Goal: Task Accomplishment & Management: Use online tool/utility

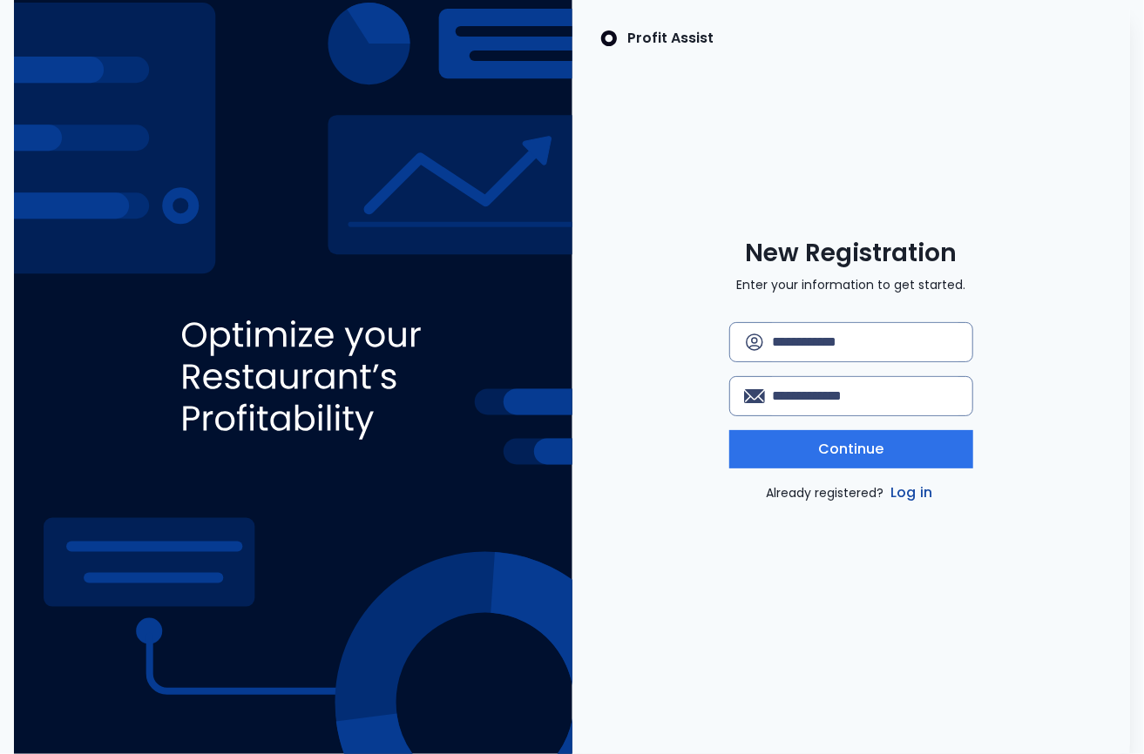
click at [910, 490] on link "Log in" at bounding box center [911, 493] width 49 height 21
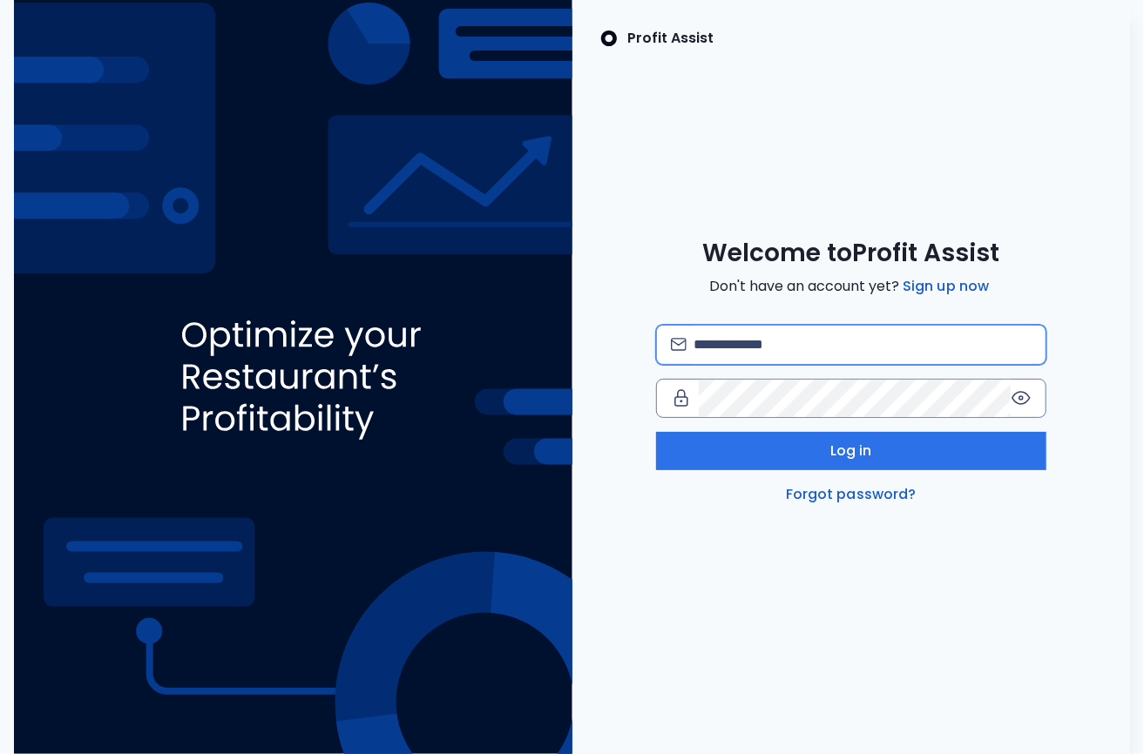
click at [726, 347] on input "email" at bounding box center [862, 345] width 338 height 38
type input "**********"
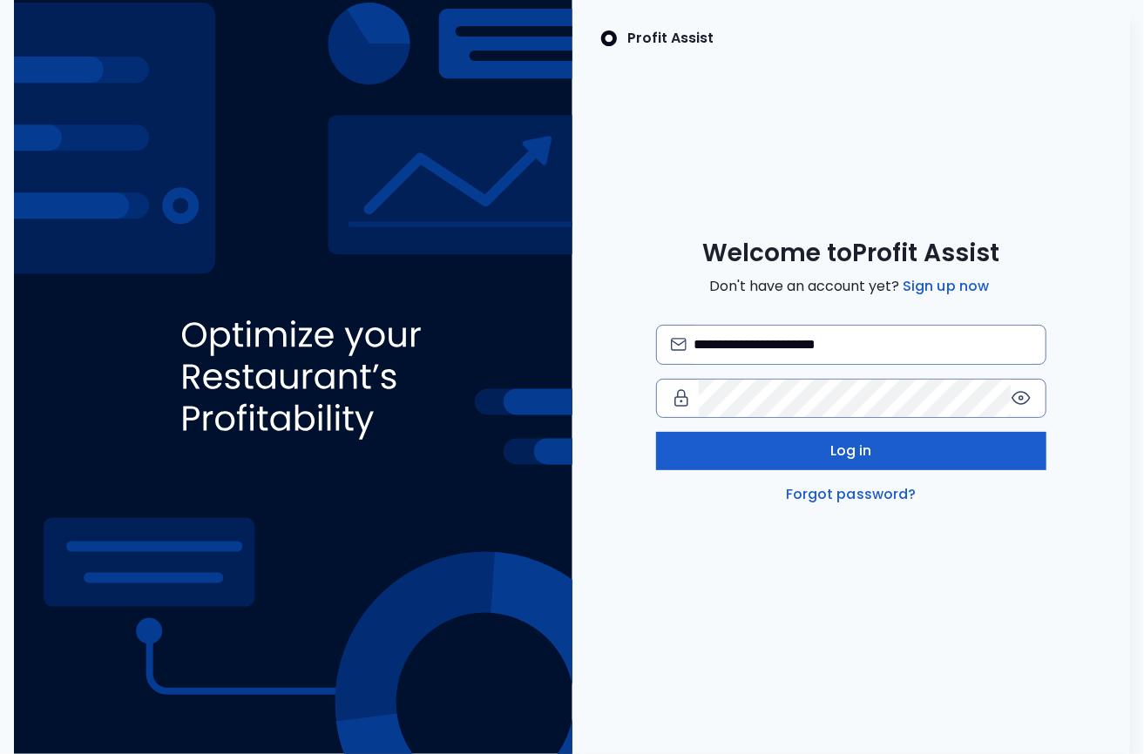
click at [822, 452] on button "Log in" at bounding box center [851, 451] width 391 height 38
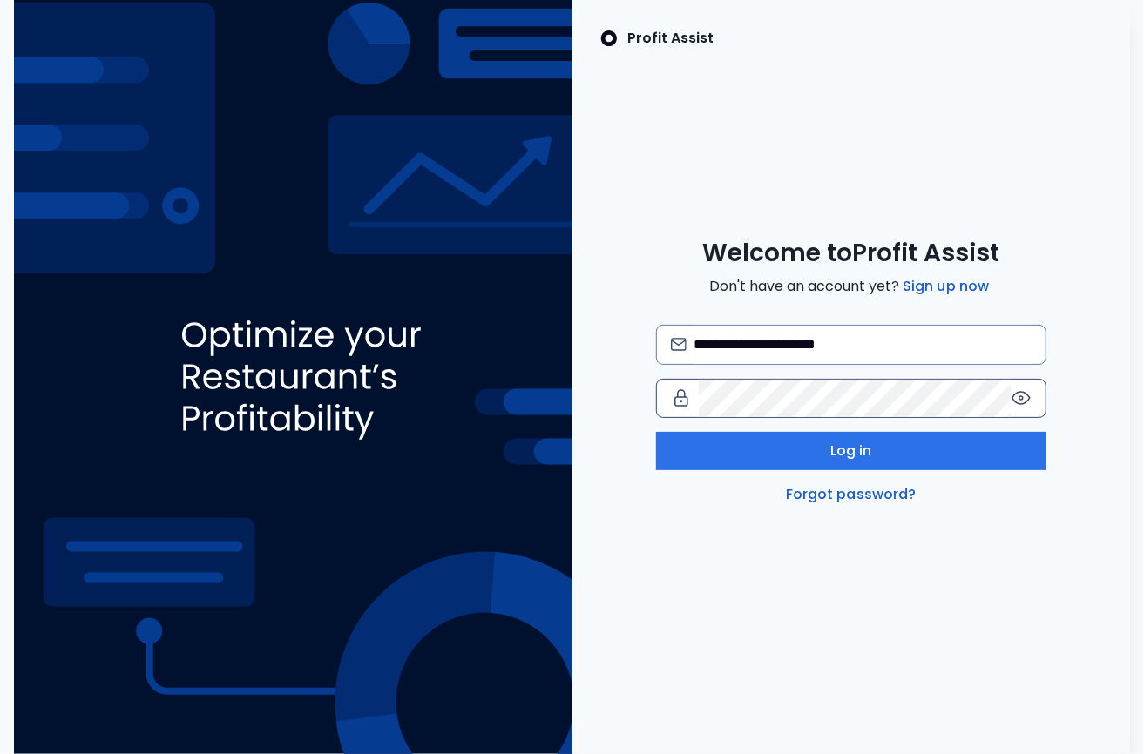
click at [1020, 397] on icon at bounding box center [1020, 397] width 3 height 3
click at [699, 342] on input "email" at bounding box center [862, 345] width 338 height 38
type input "**********"
click at [1018, 394] on icon at bounding box center [1021, 398] width 21 height 21
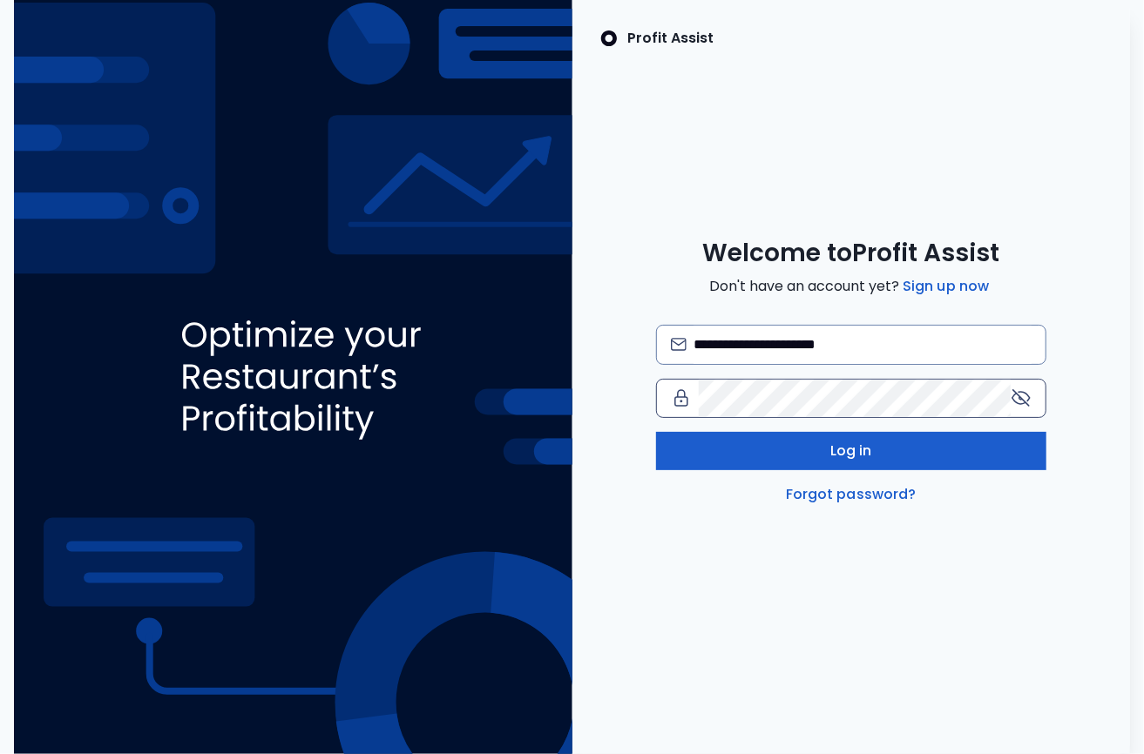
click at [857, 452] on span "Log in" at bounding box center [851, 451] width 42 height 21
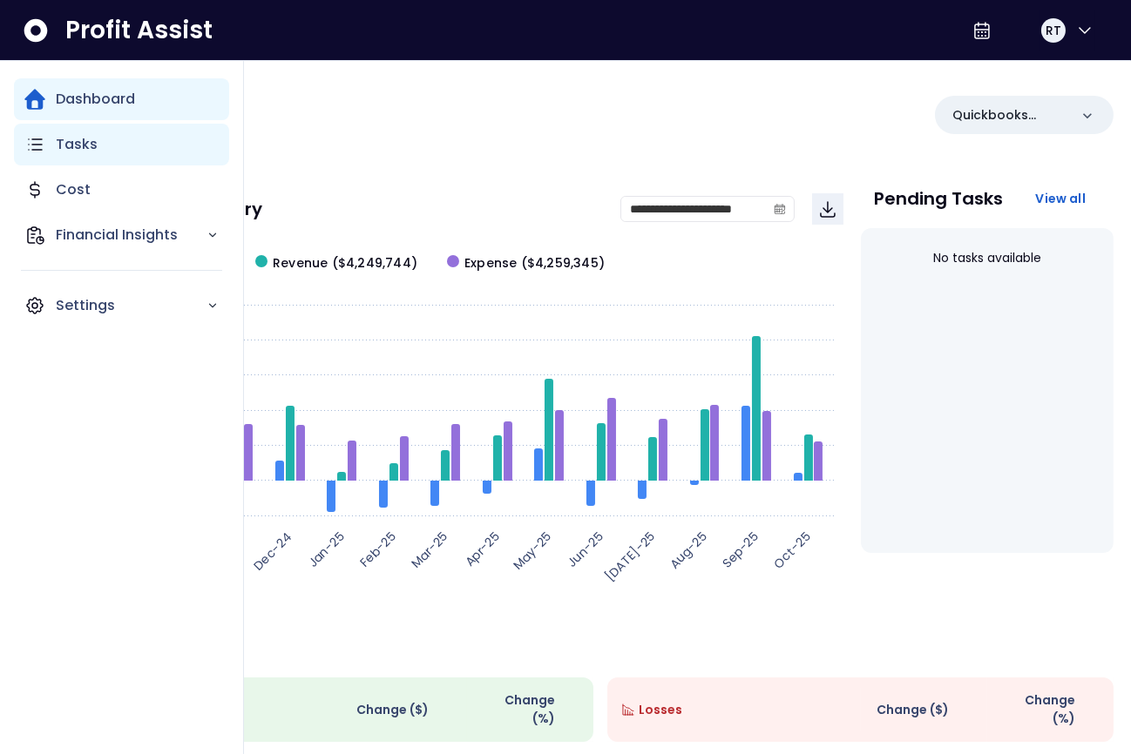
click at [45, 140] on div "Tasks" at bounding box center [121, 145] width 215 height 42
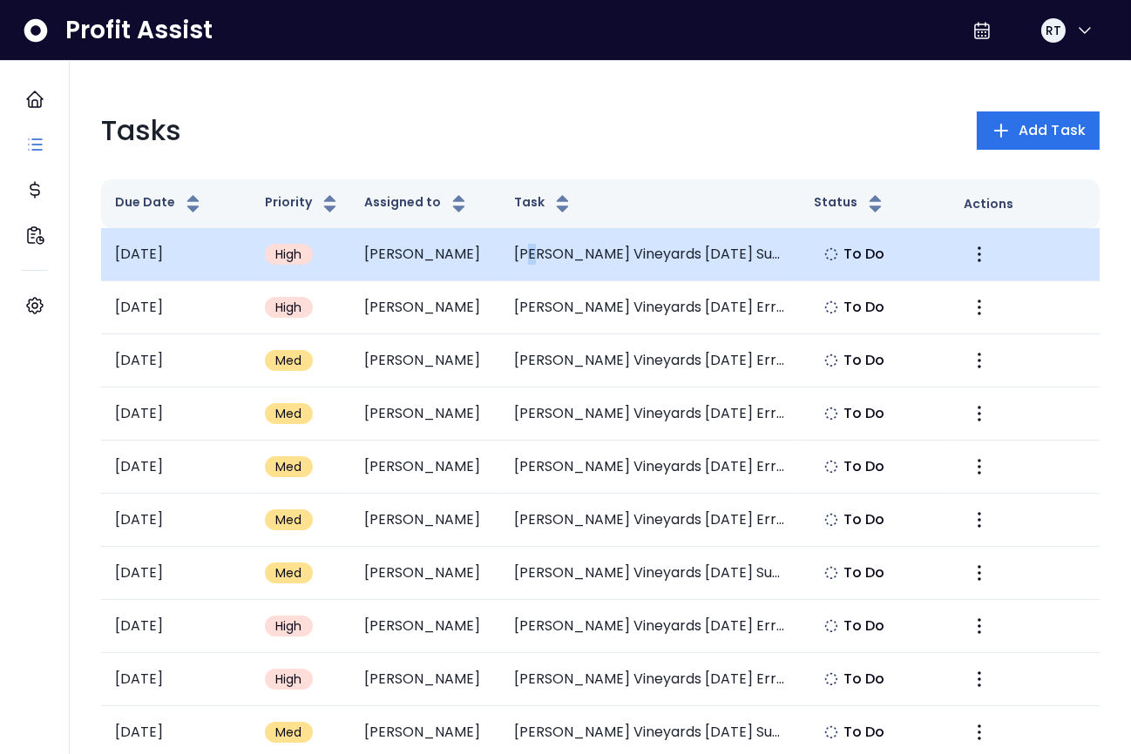
click at [539, 252] on td "Chandler Hill Vineyards September 2025 Summary" at bounding box center [650, 254] width 300 height 53
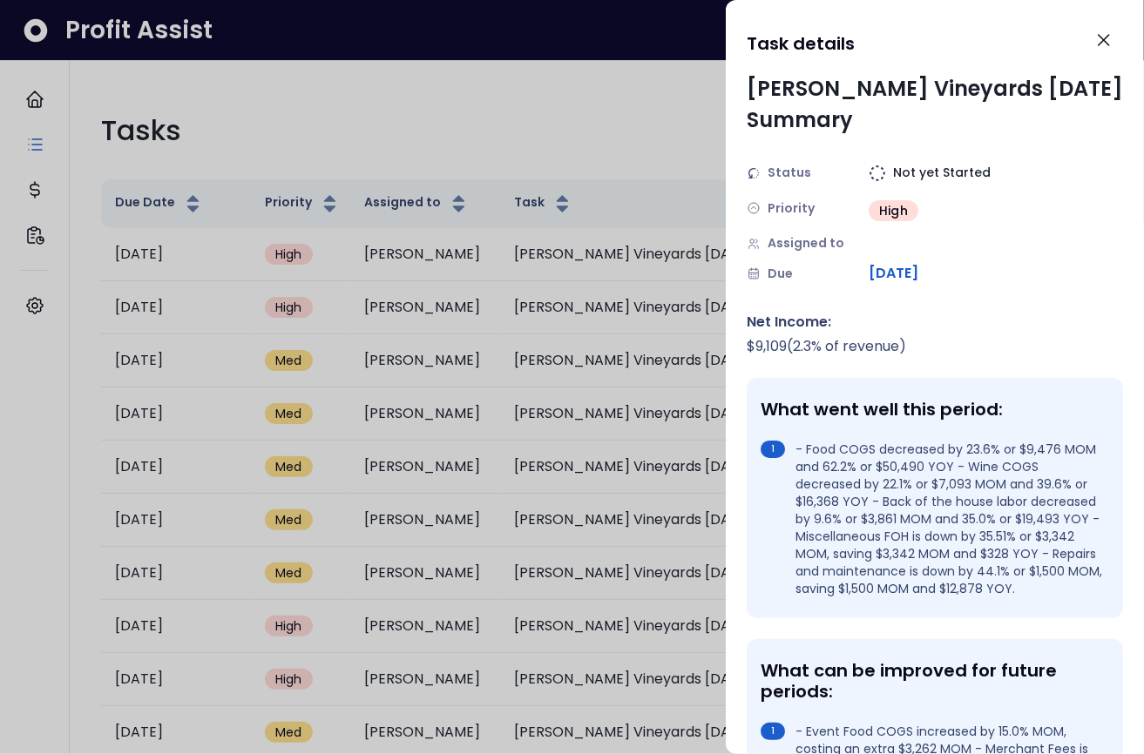
click at [32, 141] on div at bounding box center [572, 377] width 1144 height 754
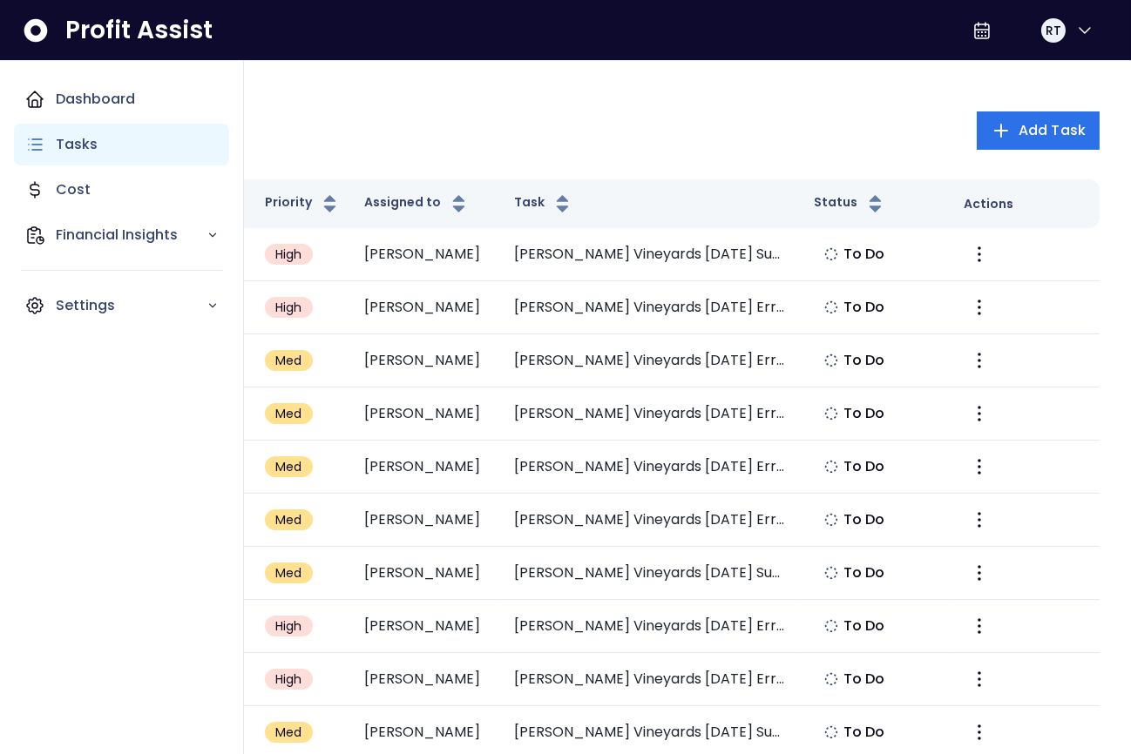
click at [79, 140] on p "Tasks" at bounding box center [77, 144] width 42 height 21
click at [44, 147] on icon "Main navigation" at bounding box center [34, 144] width 21 height 21
click at [35, 142] on icon "Main navigation" at bounding box center [34, 144] width 21 height 21
click at [73, 139] on p "Tasks" at bounding box center [77, 144] width 42 height 21
click at [73, 144] on p "Tasks" at bounding box center [77, 144] width 42 height 21
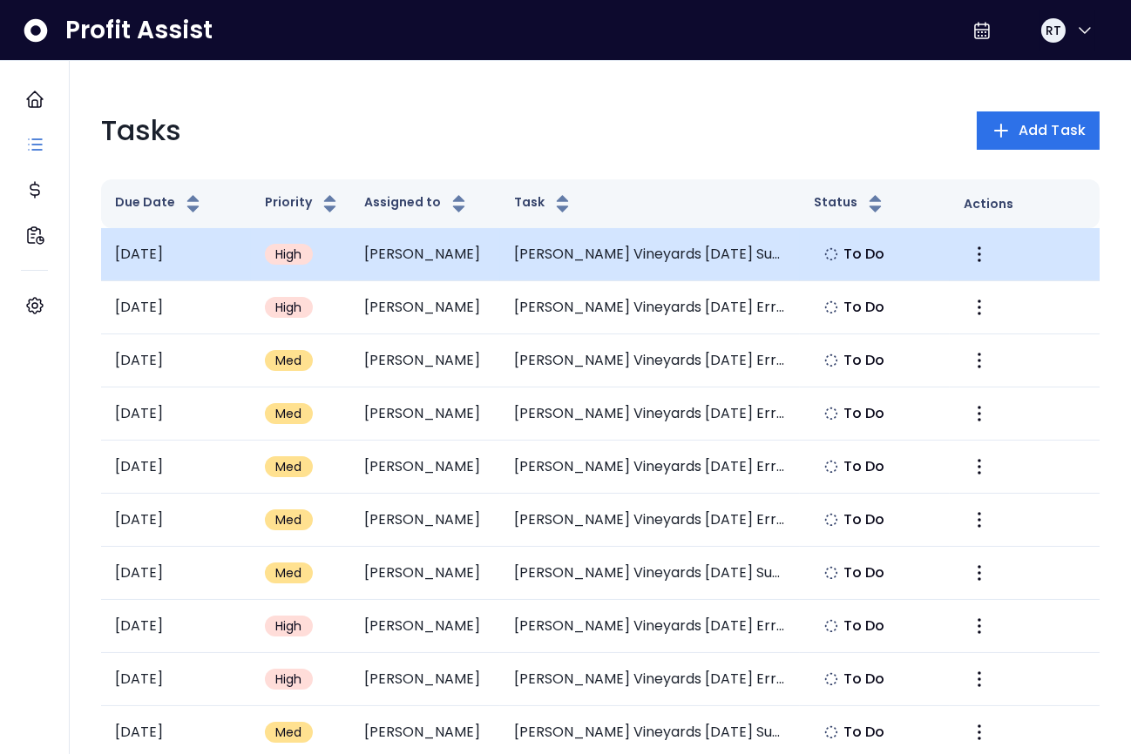
click at [662, 260] on td "Chandler Hill Vineyards September 2025 Summary" at bounding box center [650, 254] width 300 height 53
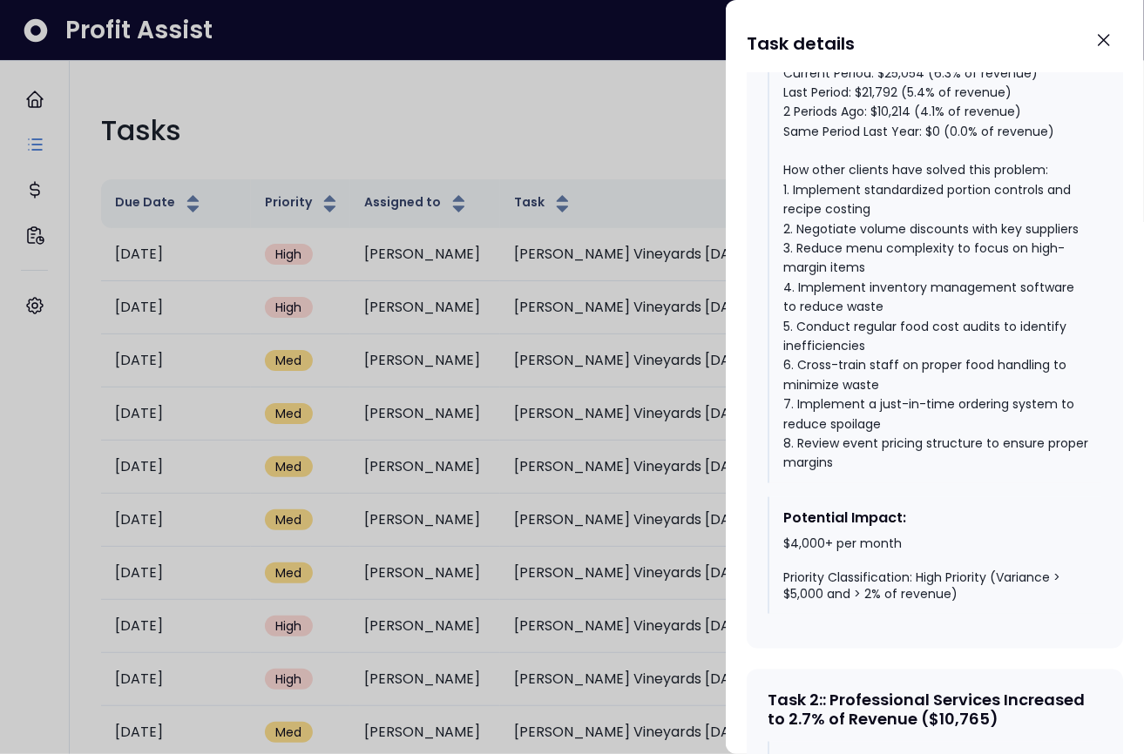
scroll to position [1045, 0]
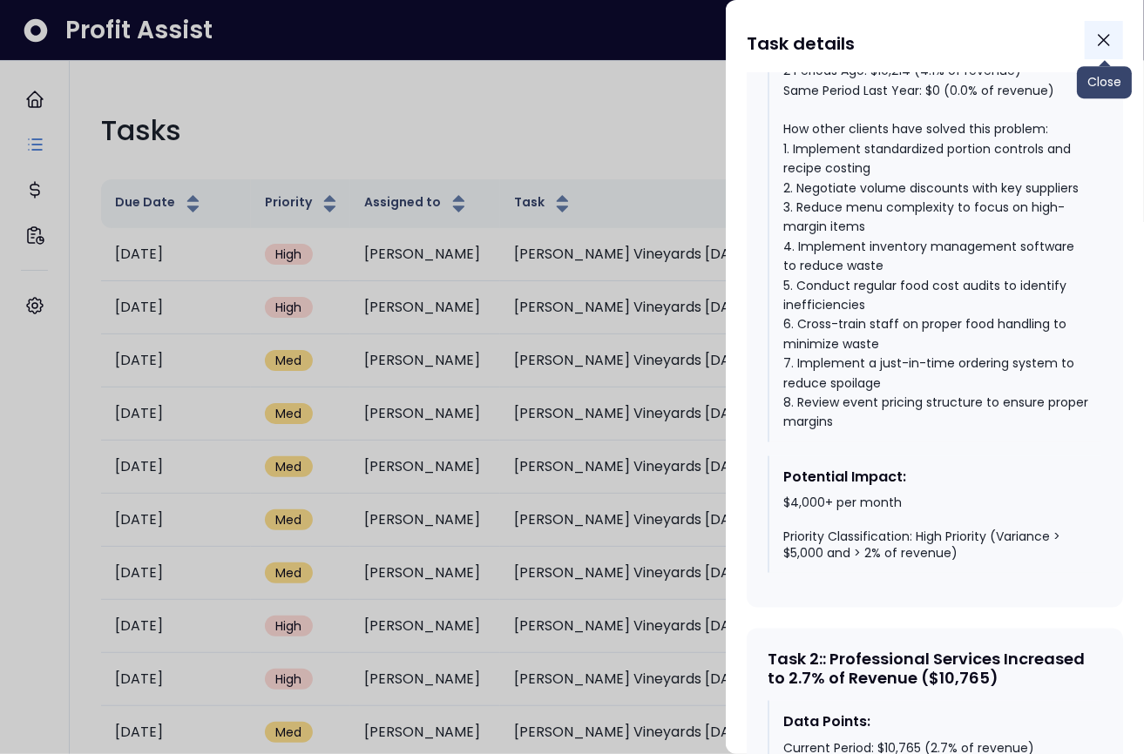
click at [1107, 47] on icon "Close" at bounding box center [1103, 40] width 21 height 21
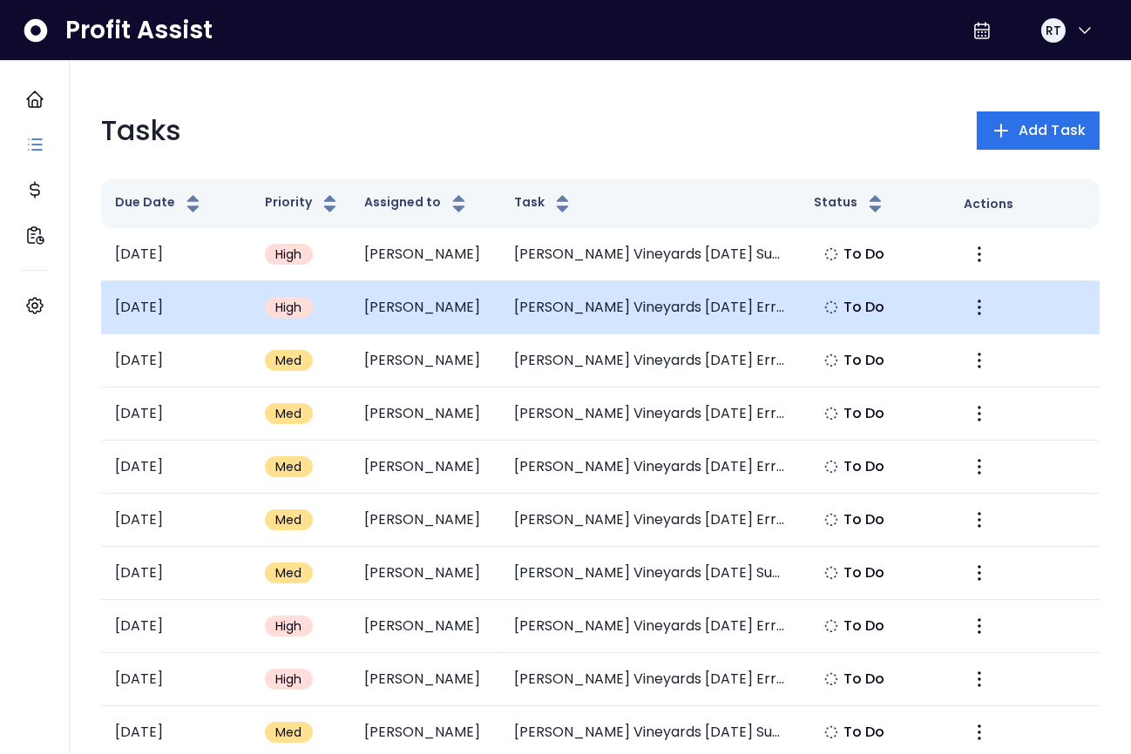
click at [574, 305] on td "Chandler Hill Vineyards September 2025 Error: Missing Breakage Revenue" at bounding box center [650, 307] width 300 height 53
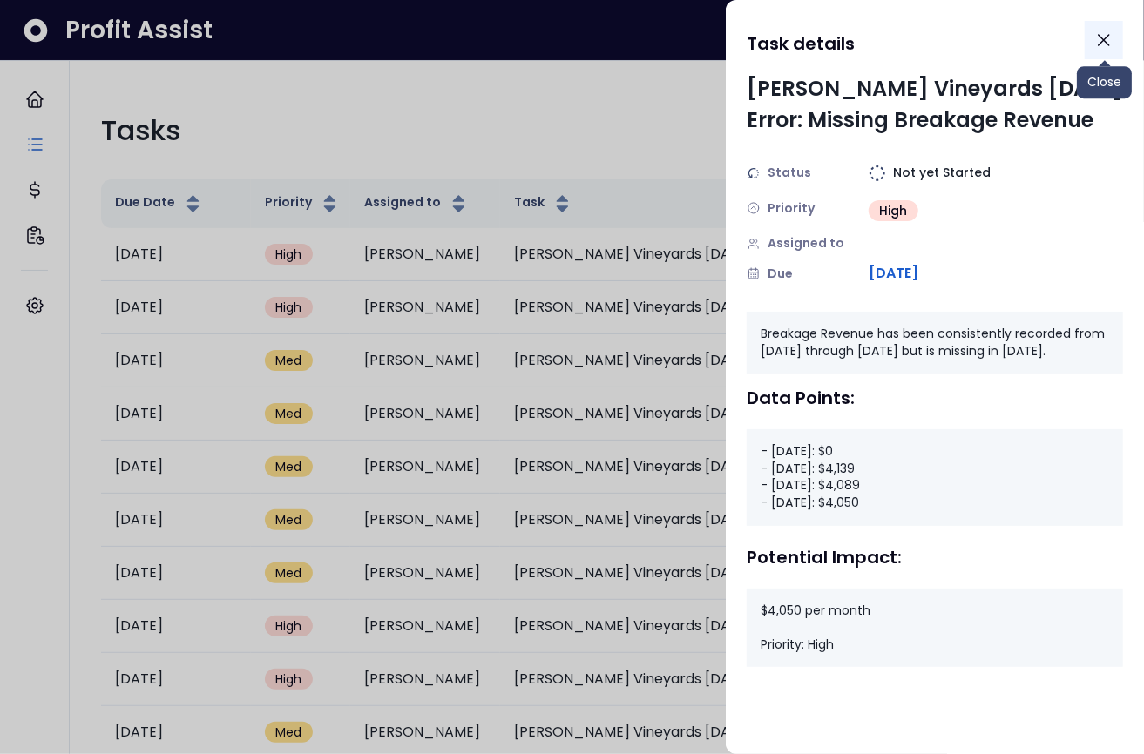
click at [1102, 38] on icon "Close" at bounding box center [1104, 40] width 10 height 10
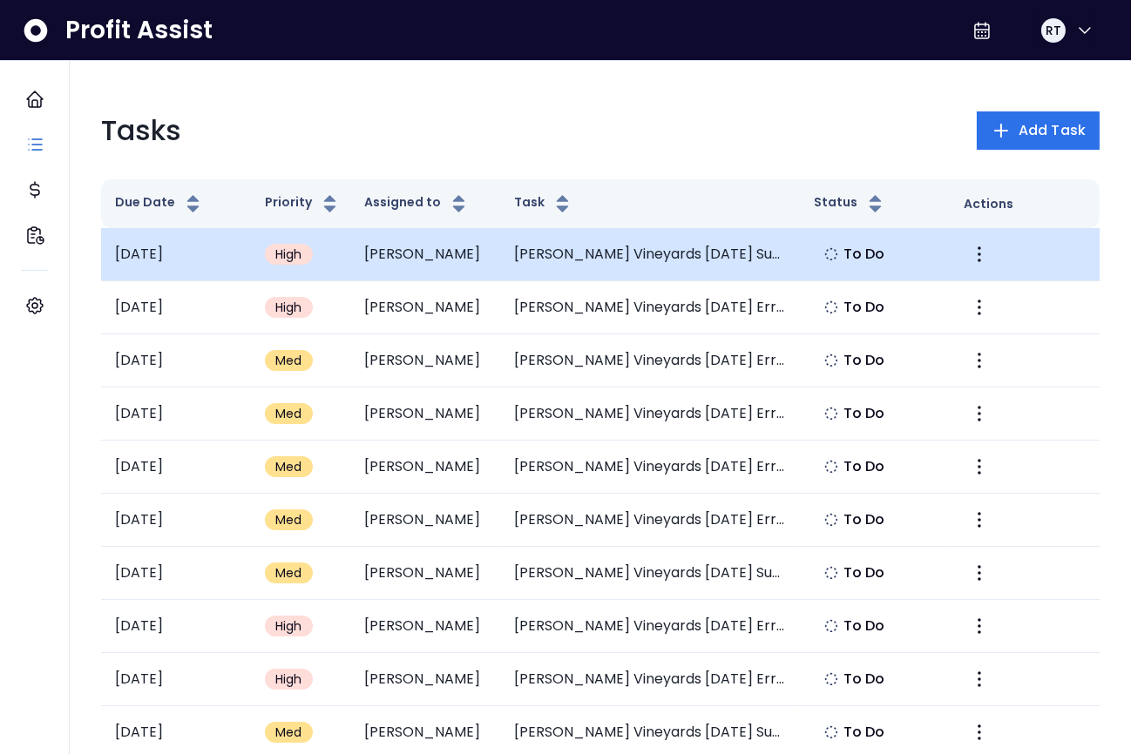
click at [612, 259] on td "Chandler Hill Vineyards September 2025 Summary" at bounding box center [650, 254] width 300 height 53
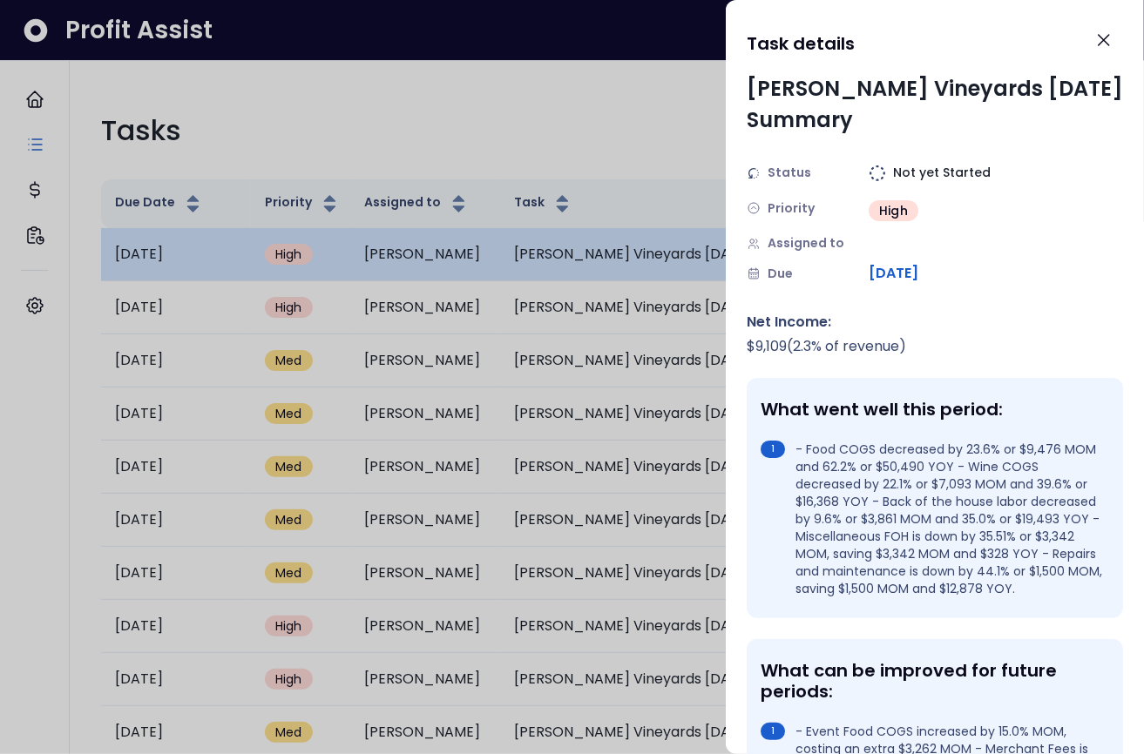
click at [612, 259] on div at bounding box center [572, 377] width 1144 height 754
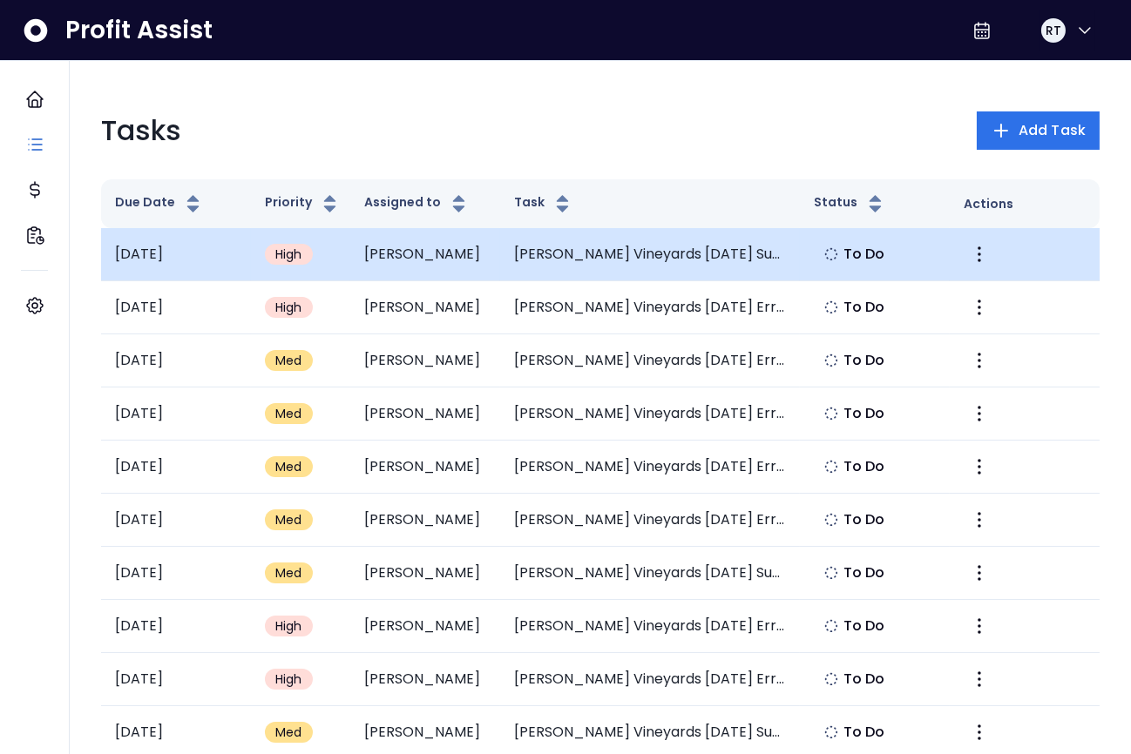
click at [612, 259] on td "Chandler Hill Vineyards September 2025 Summary" at bounding box center [650, 254] width 300 height 53
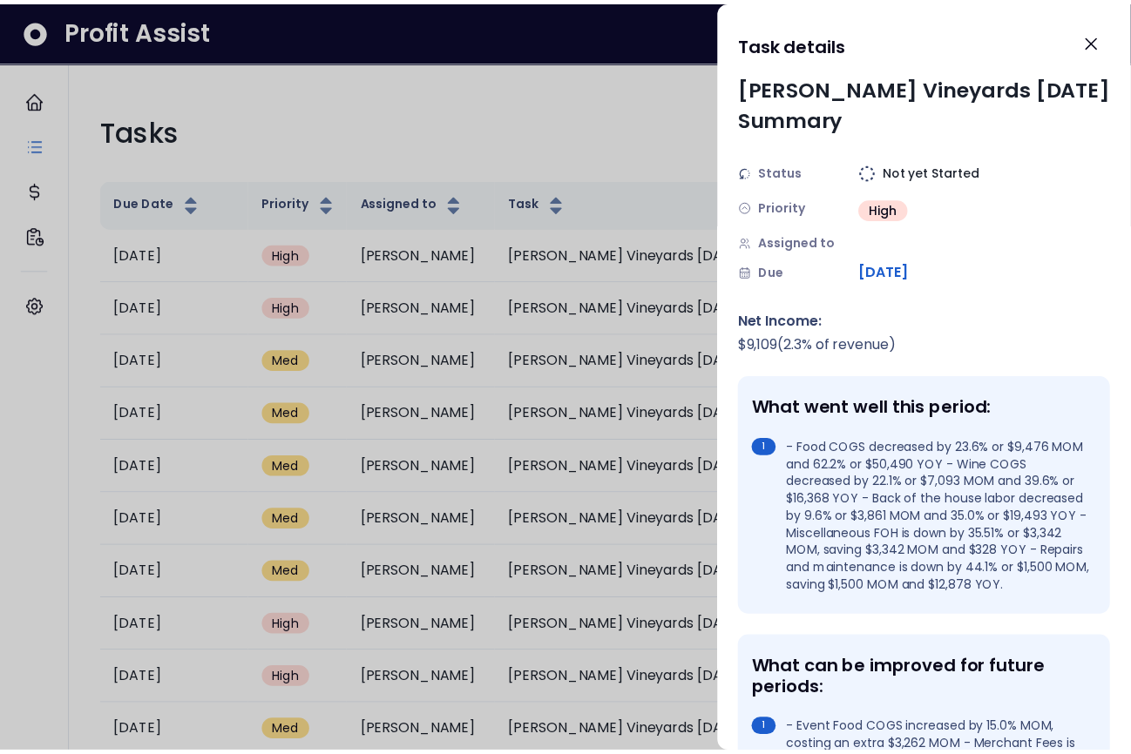
scroll to position [0, 0]
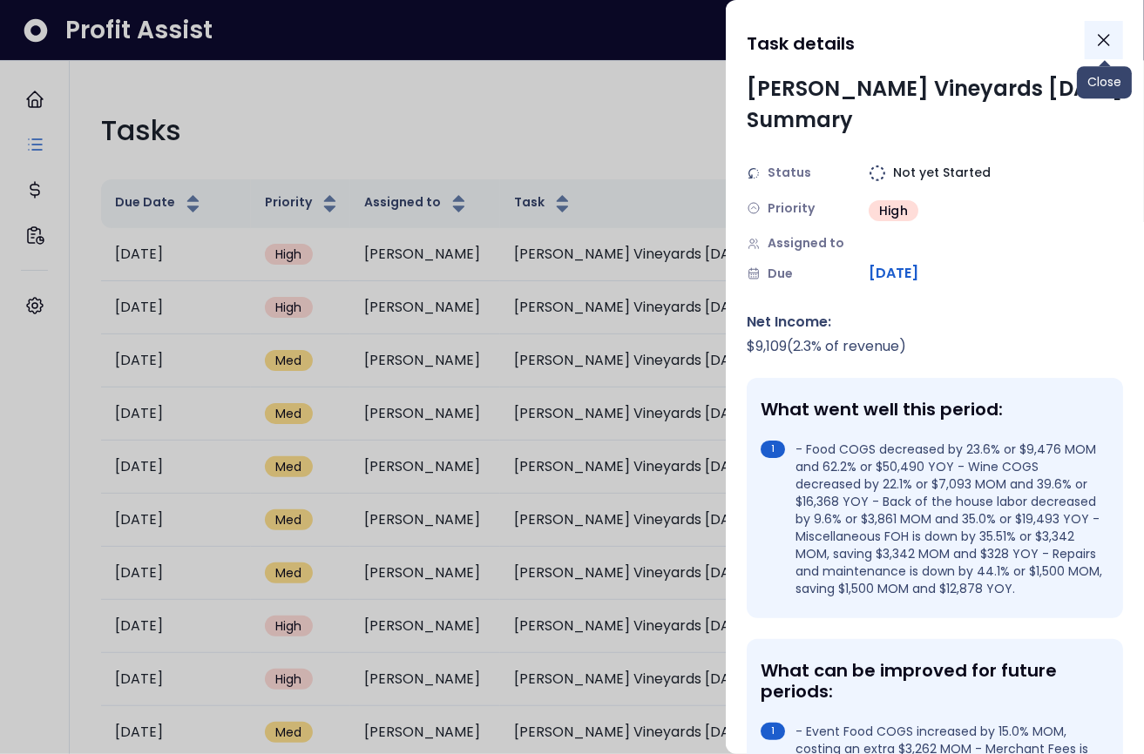
click at [1102, 45] on icon "Close" at bounding box center [1103, 40] width 21 height 21
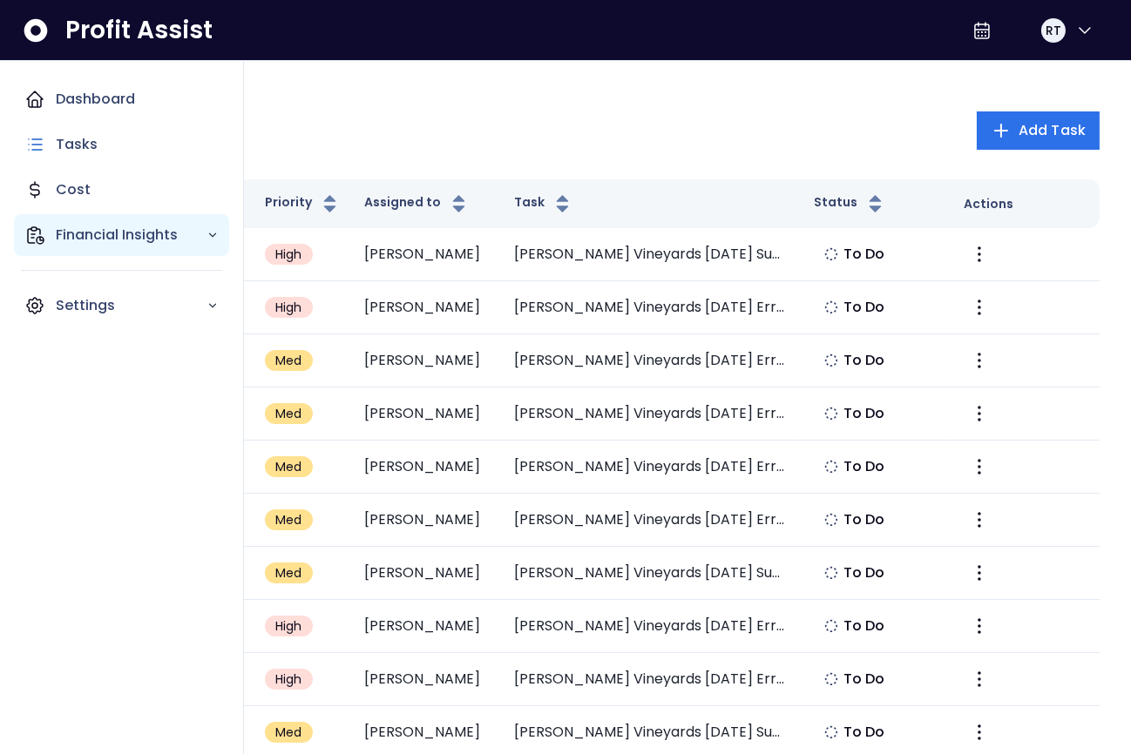
click at [212, 231] on icon "Main navigation" at bounding box center [212, 235] width 12 height 12
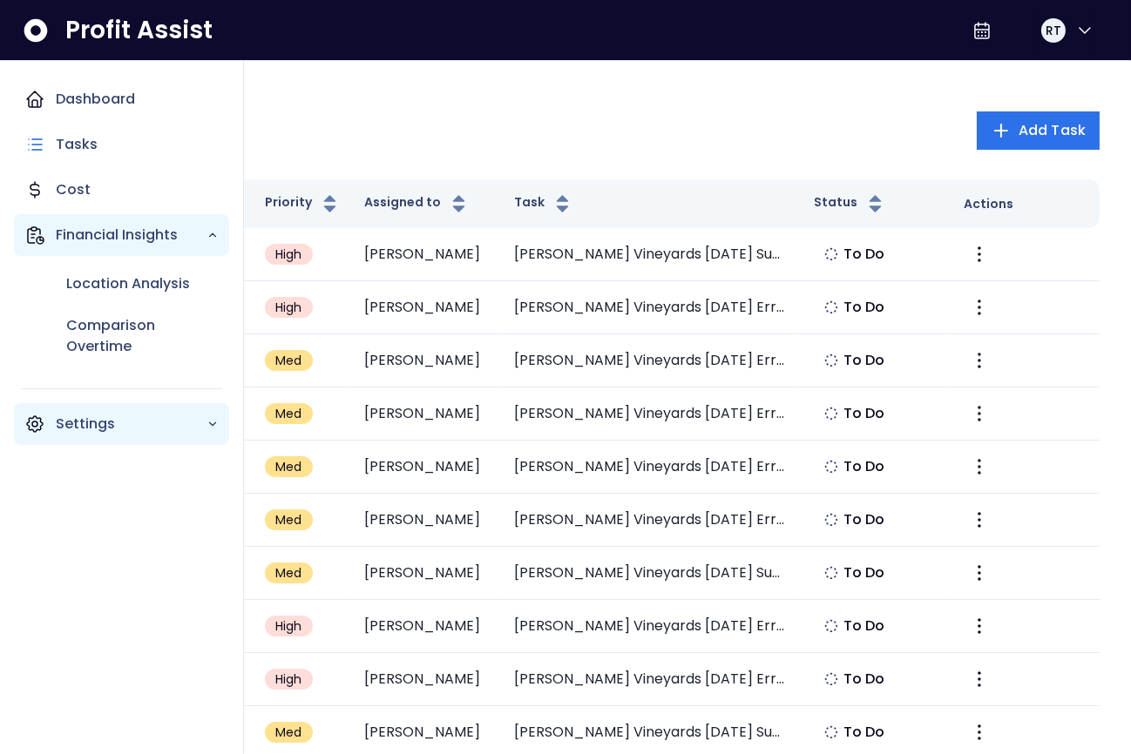
click at [216, 424] on icon "Main navigation" at bounding box center [212, 424] width 12 height 12
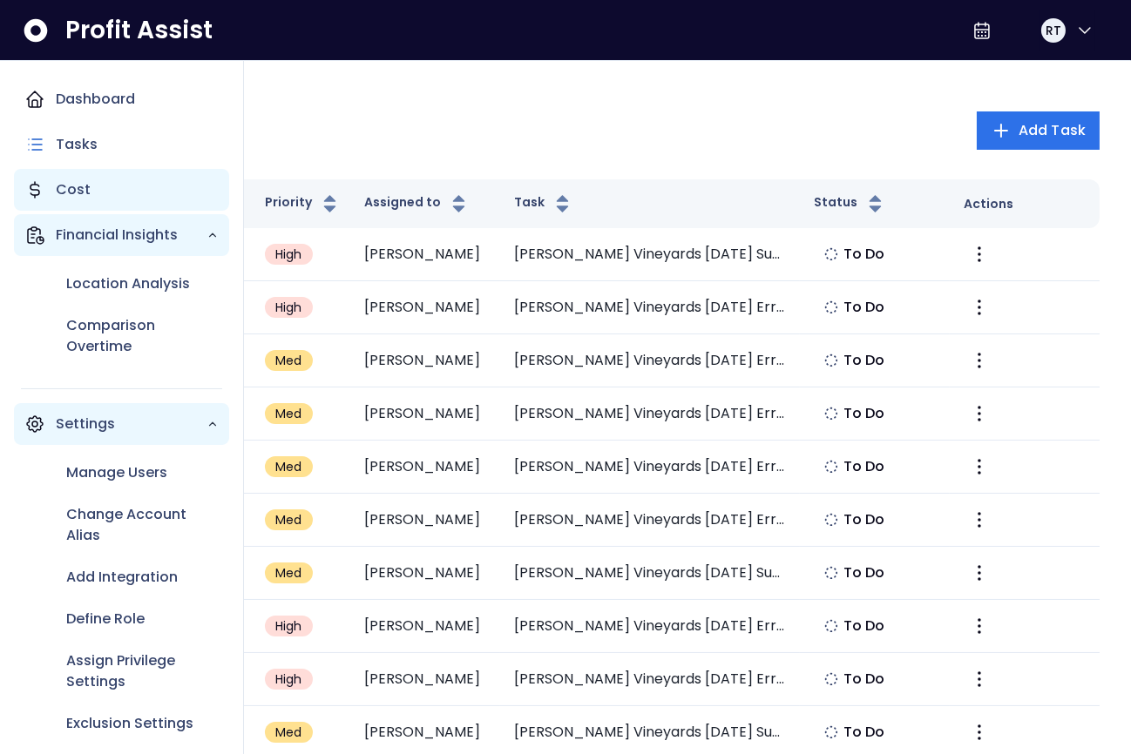
click at [74, 185] on p "Cost" at bounding box center [73, 189] width 35 height 21
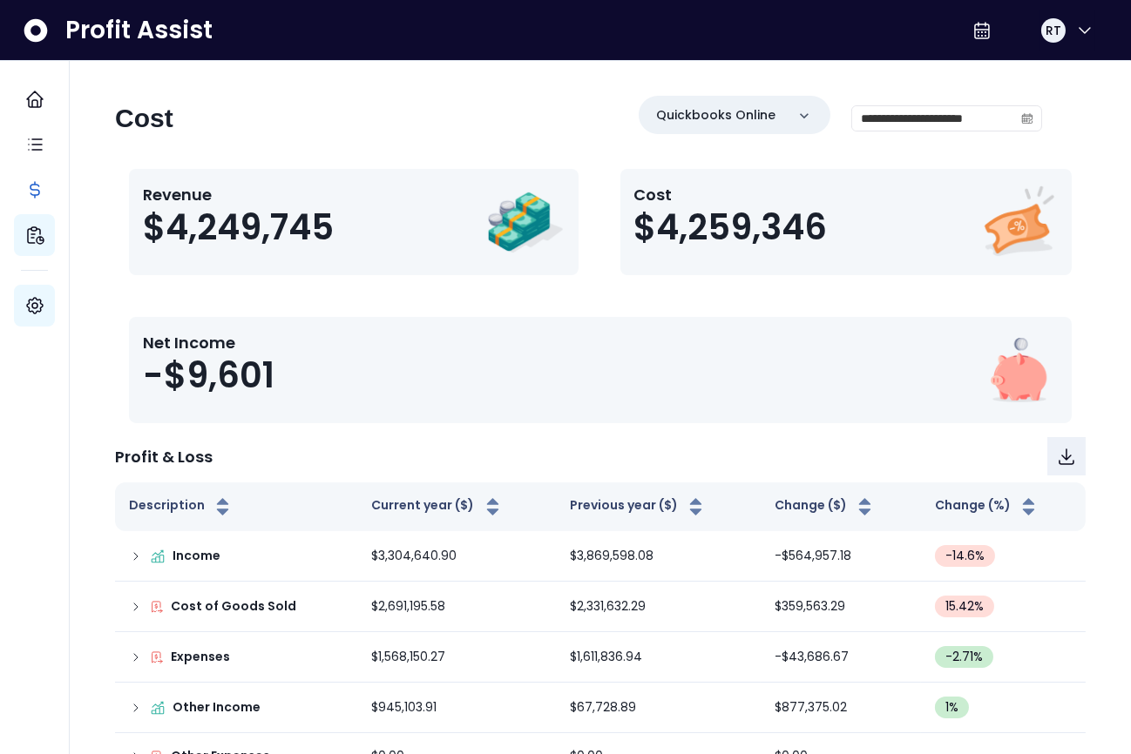
scroll to position [43, 0]
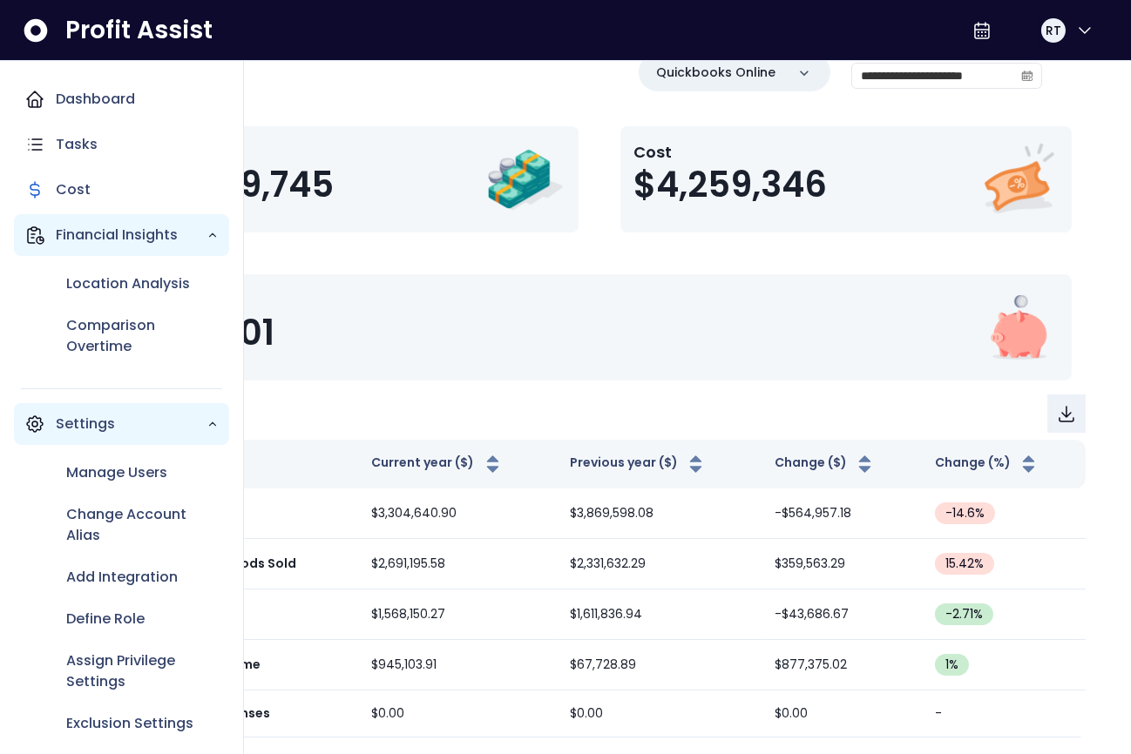
click at [206, 233] on icon "Main navigation" at bounding box center [212, 235] width 12 height 12
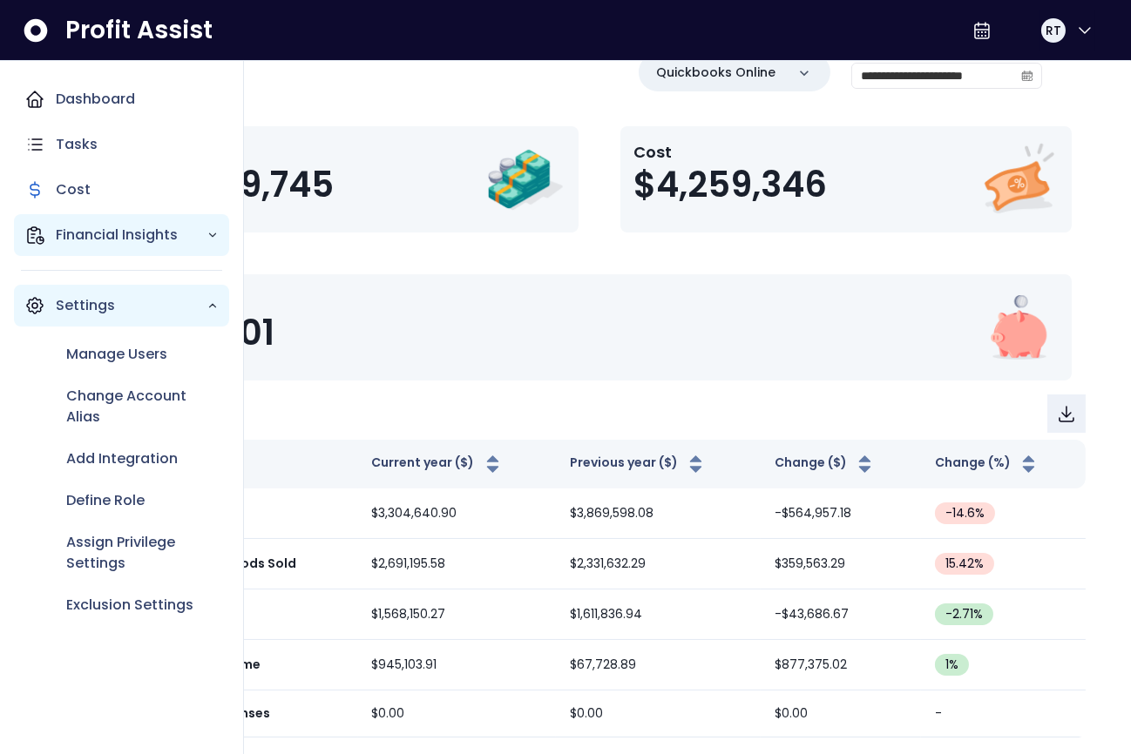
click at [206, 233] on icon "Main navigation" at bounding box center [212, 235] width 12 height 12
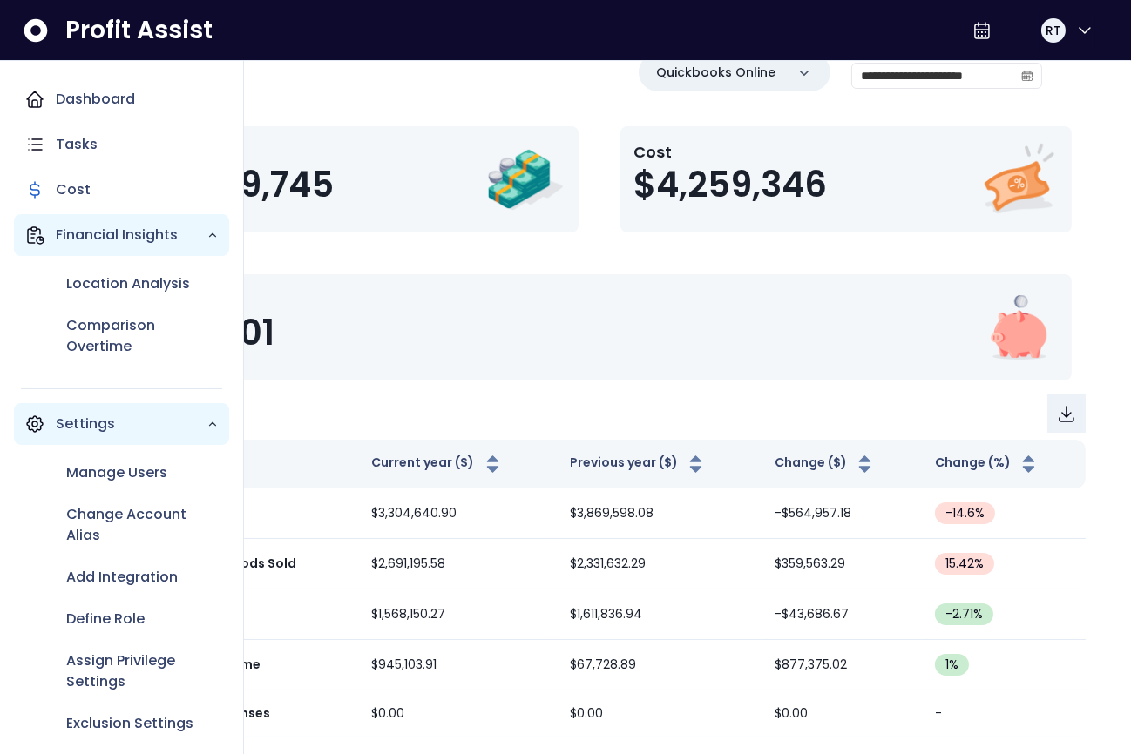
click at [152, 234] on p "Financial Insights" at bounding box center [131, 235] width 151 height 21
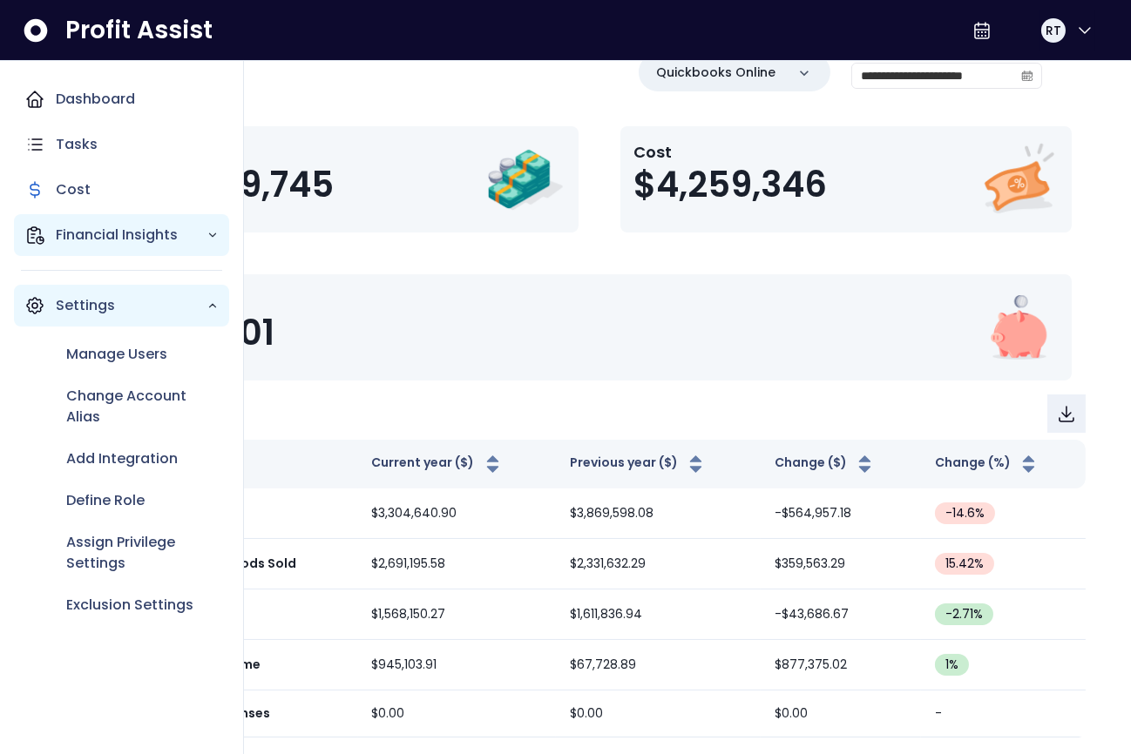
click at [152, 234] on p "Financial Insights" at bounding box center [131, 235] width 151 height 21
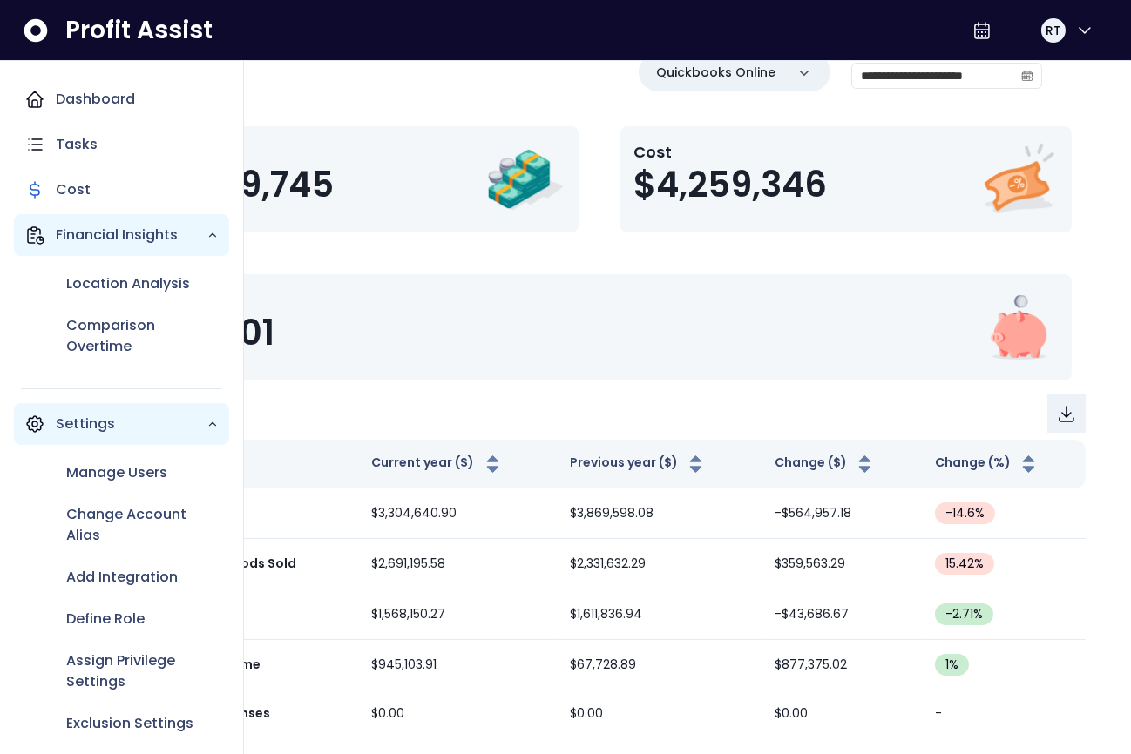
click at [145, 226] on p "Financial Insights" at bounding box center [131, 235] width 151 height 21
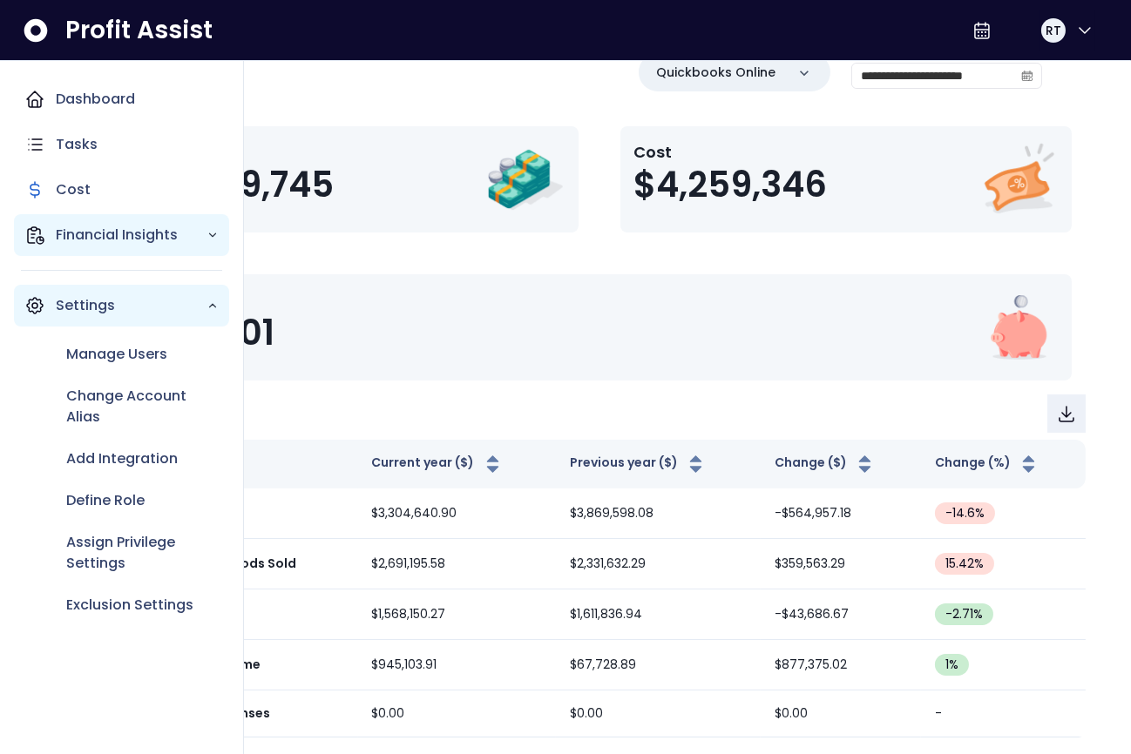
click at [145, 226] on p "Financial Insights" at bounding box center [131, 235] width 151 height 21
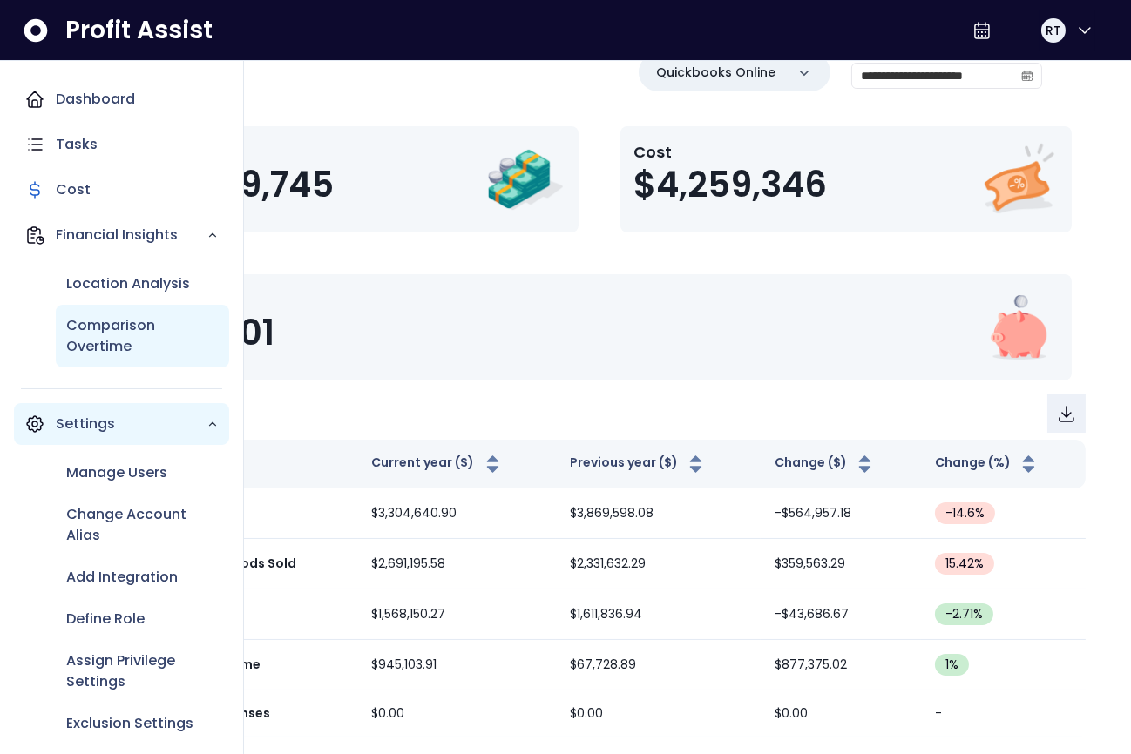
click at [100, 339] on p "Comparison Overtime" at bounding box center [142, 336] width 152 height 42
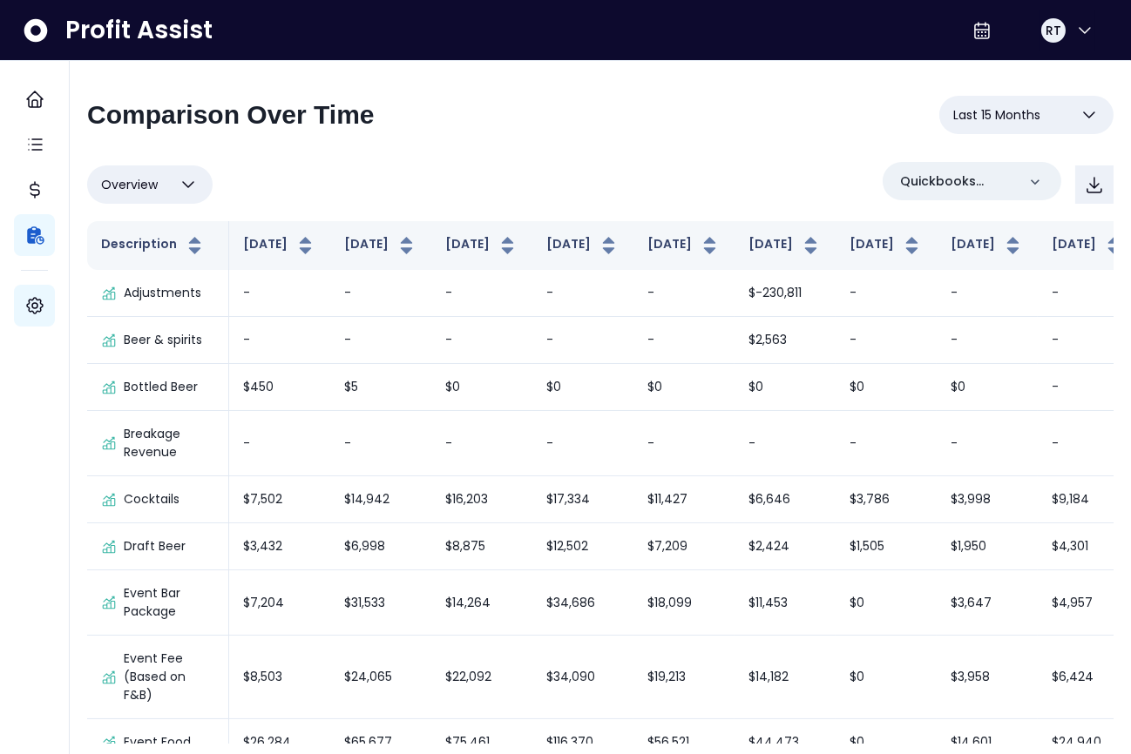
click at [1007, 121] on span "Last 15 Months" at bounding box center [996, 115] width 87 height 21
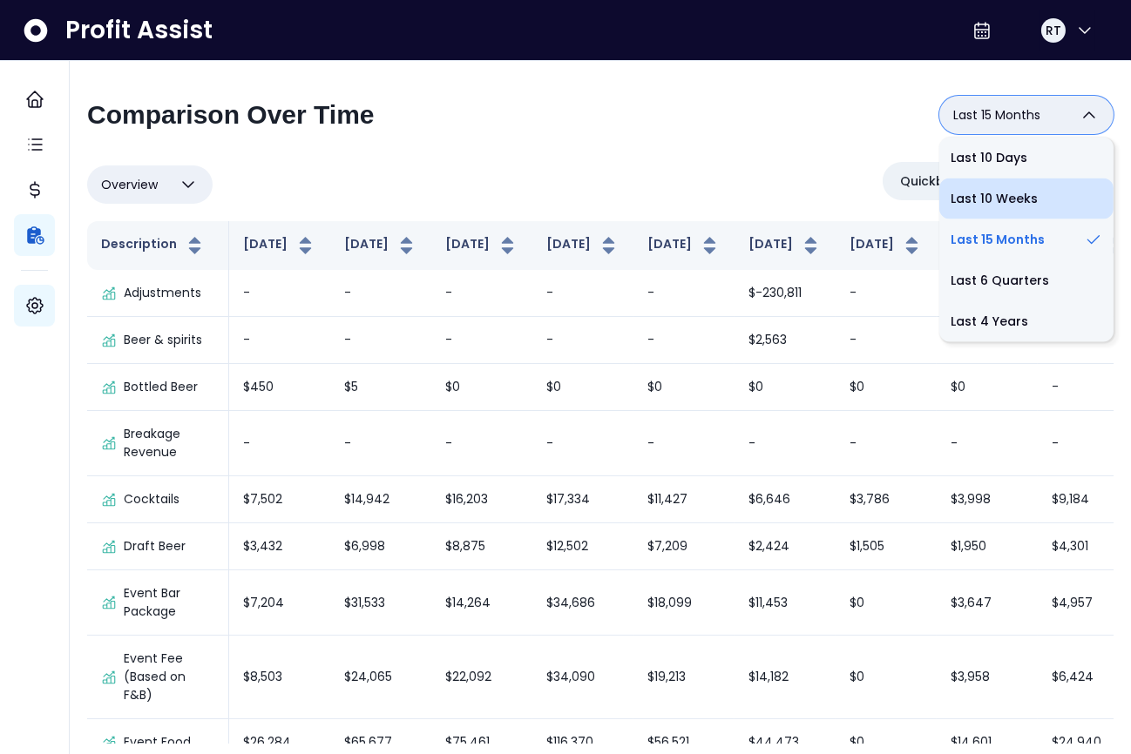
click at [979, 198] on li "Last 10 Weeks" at bounding box center [1026, 199] width 174 height 41
type input "**********"
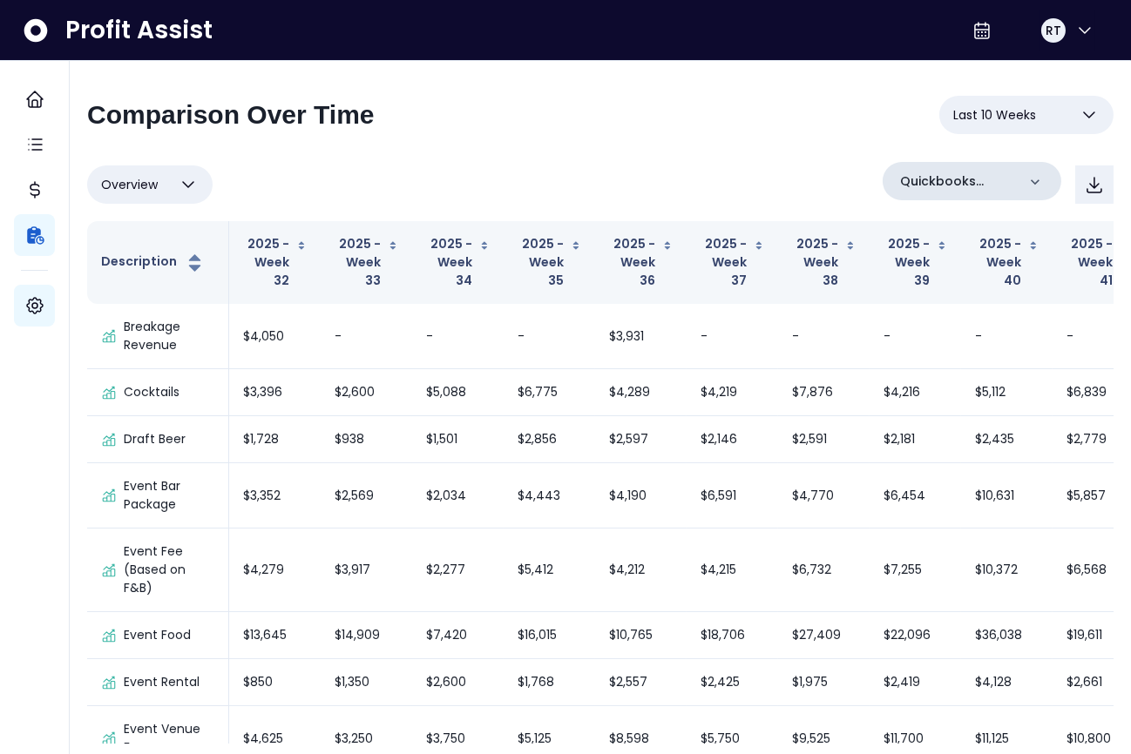
click at [1036, 179] on icon at bounding box center [1034, 181] width 17 height 17
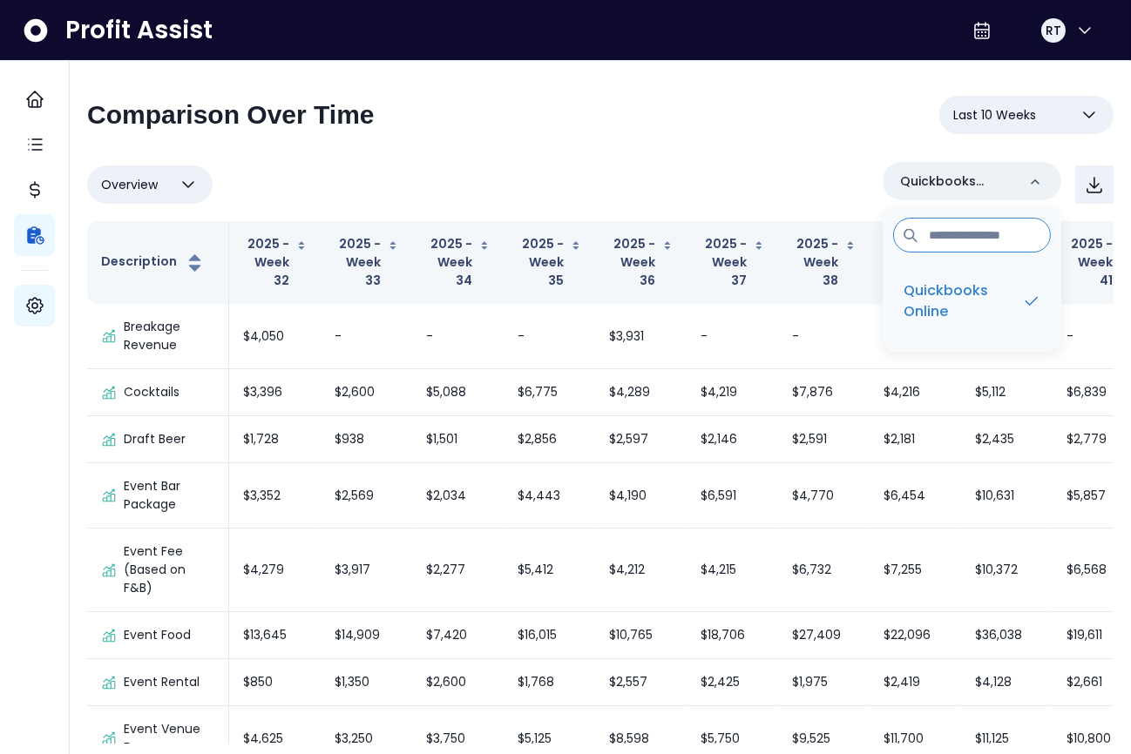
drag, startPoint x: 1036, startPoint y: 179, endPoint x: 870, endPoint y: 139, distance: 170.3
click at [1017, 173] on div "Quickbooks Online" at bounding box center [972, 181] width 179 height 38
click at [797, 125] on div "**********" at bounding box center [600, 122] width 1026 height 52
